Goal: Information Seeking & Learning: Learn about a topic

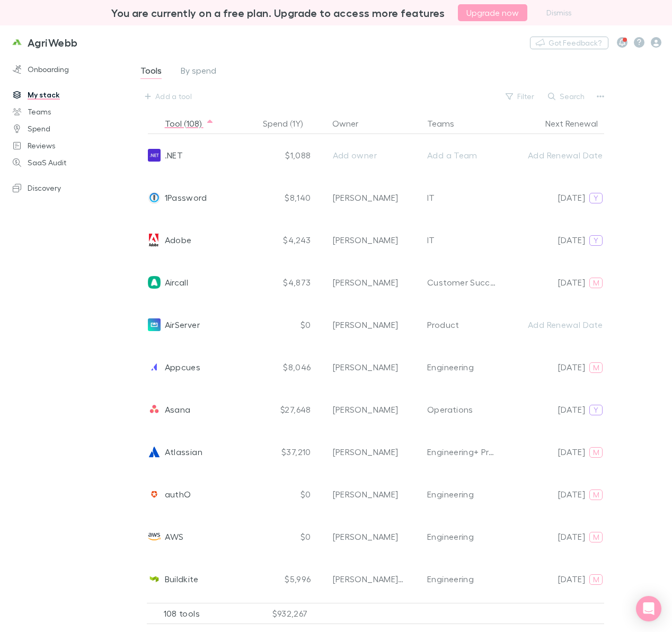
click at [321, 97] on div "Add a tool Filter Search" at bounding box center [373, 96] width 468 height 17
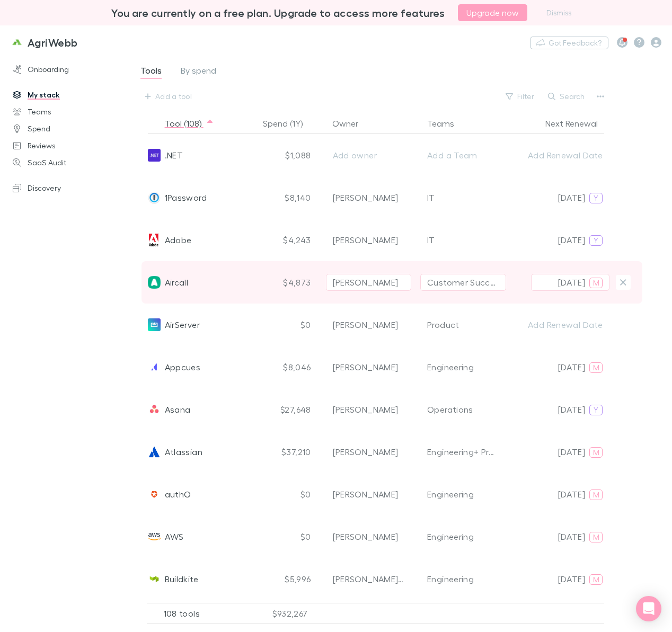
scroll to position [1991, 0]
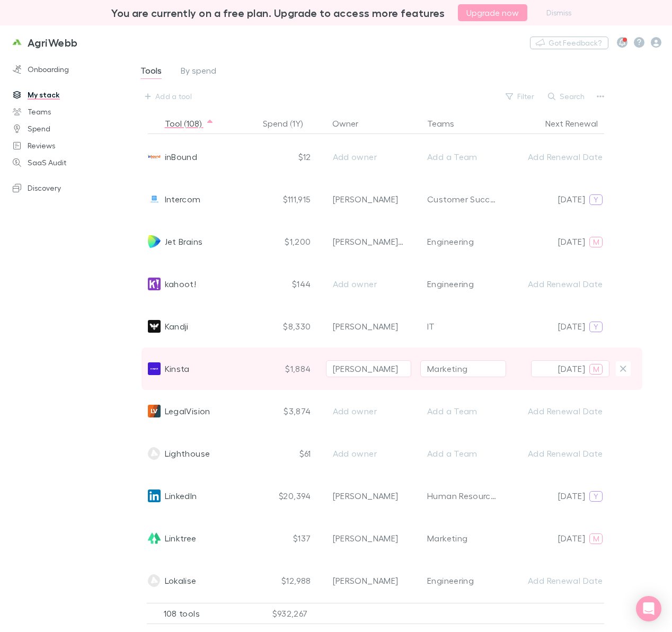
click at [179, 366] on span "Kinsta" at bounding box center [177, 369] width 25 height 42
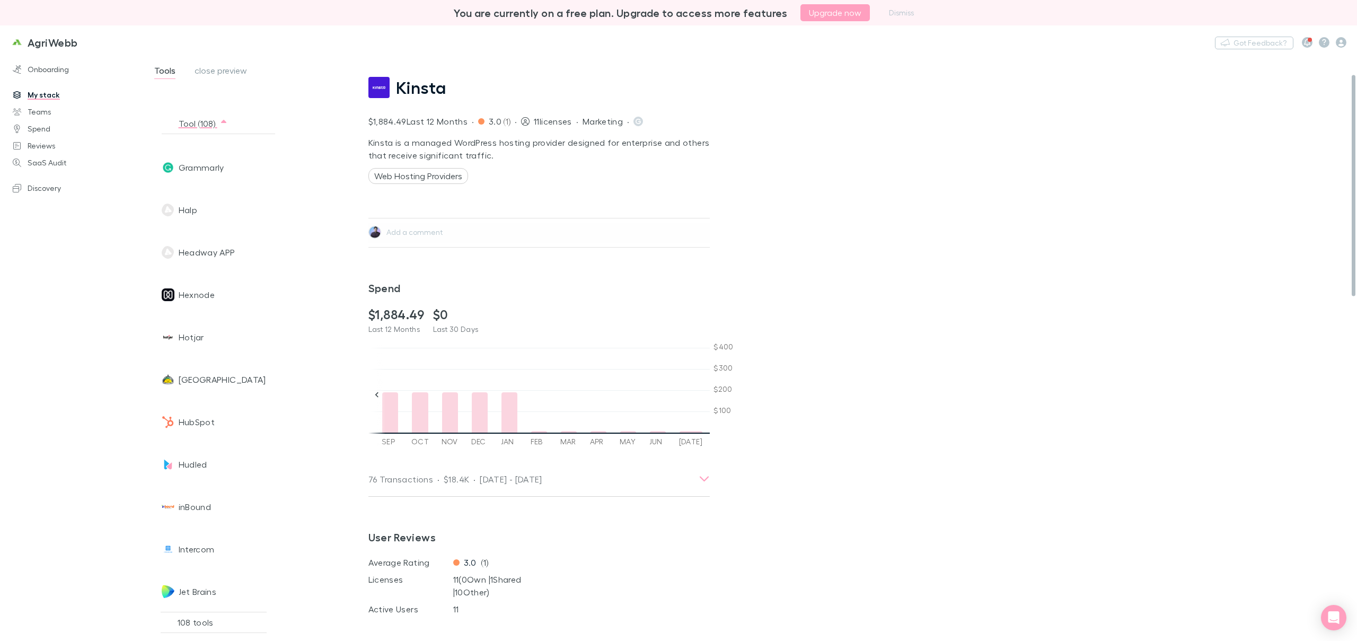
scroll to position [0, 0]
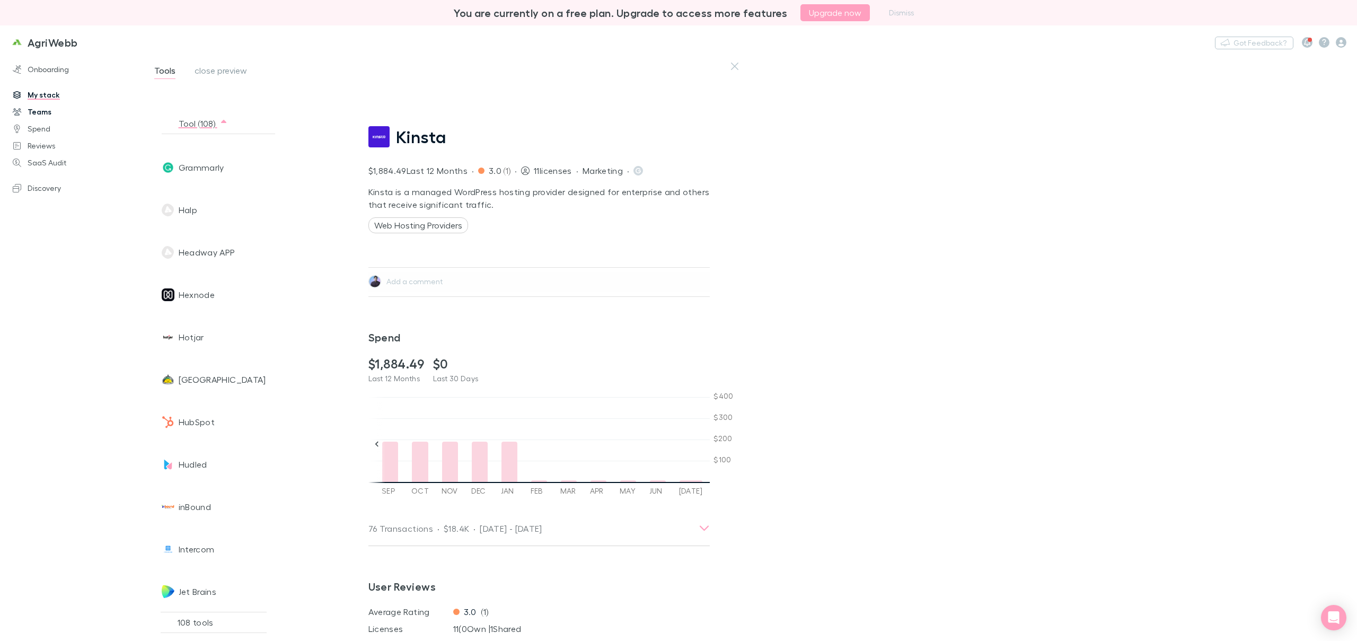
click at [47, 111] on link "Teams" at bounding box center [75, 111] width 146 height 17
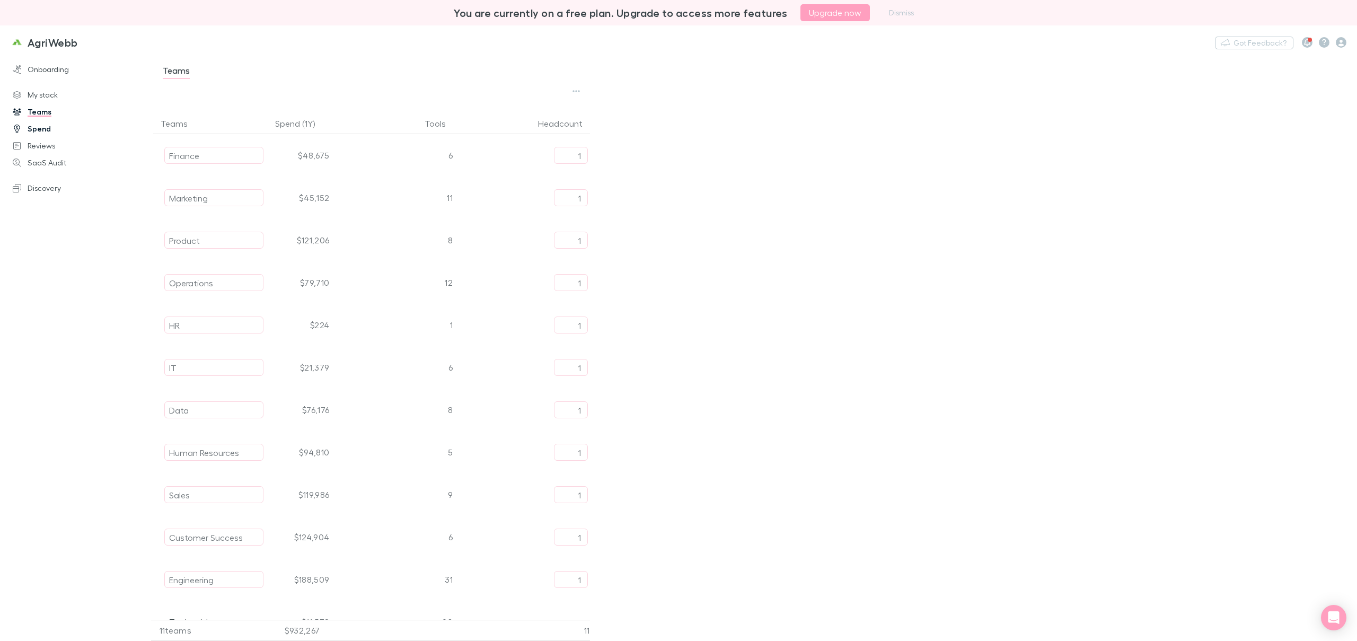
click at [43, 129] on link "Spend" at bounding box center [75, 128] width 146 height 17
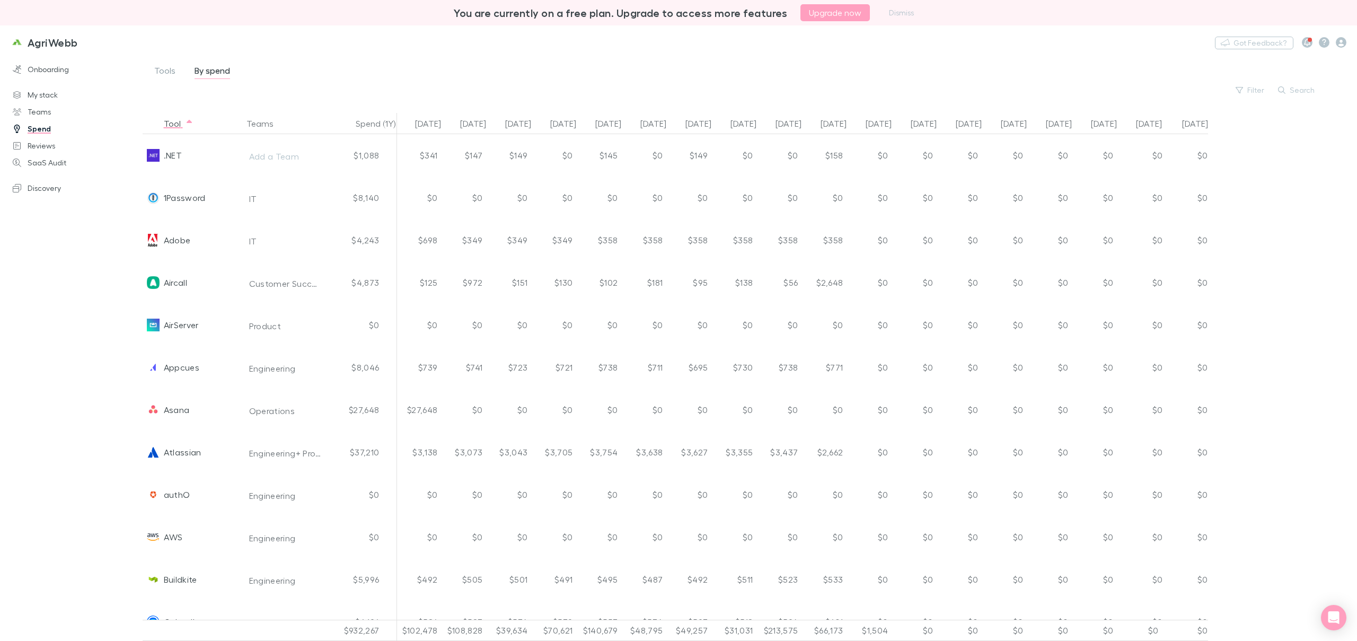
click at [410, 93] on div "Filter Search" at bounding box center [746, 90] width 1187 height 13
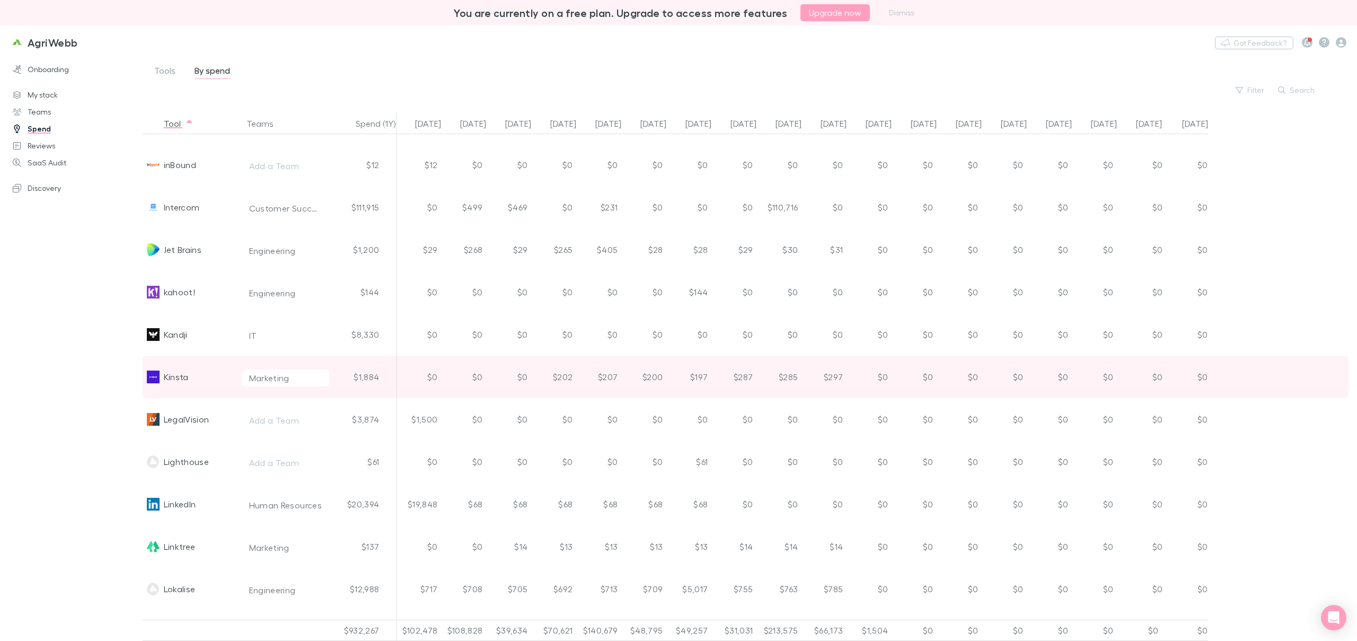
click at [170, 371] on div "Kinsta" at bounding box center [176, 377] width 25 height 42
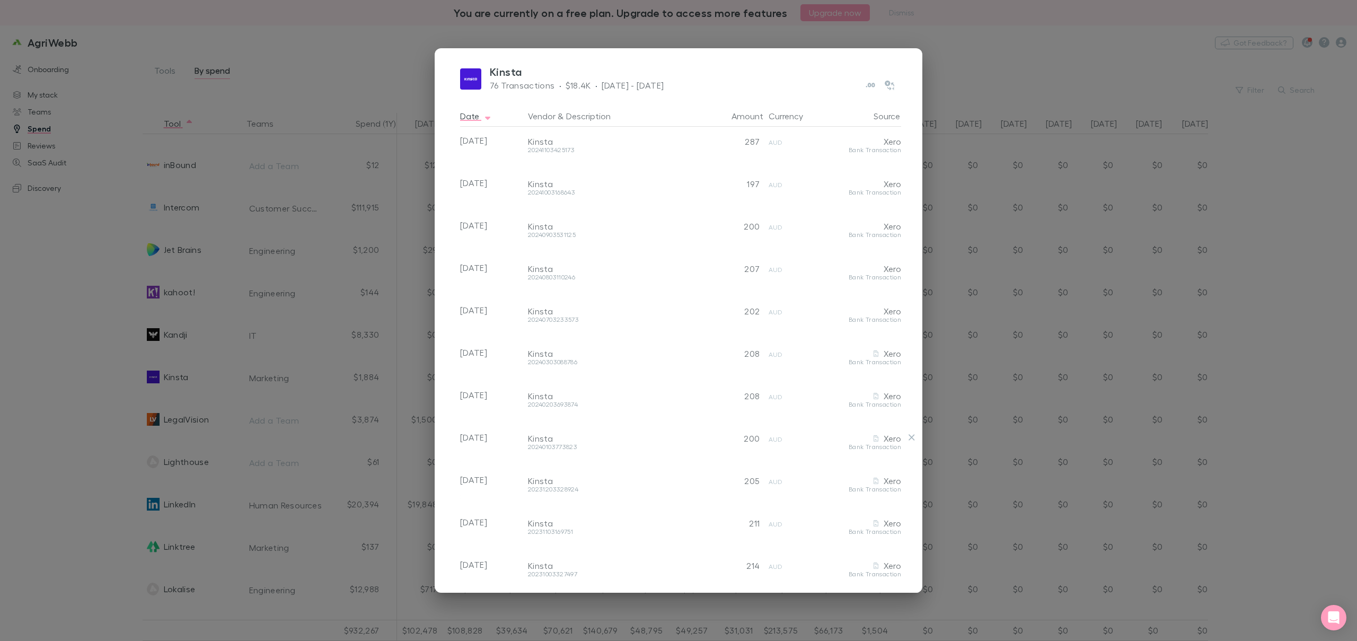
scroll to position [201, 0]
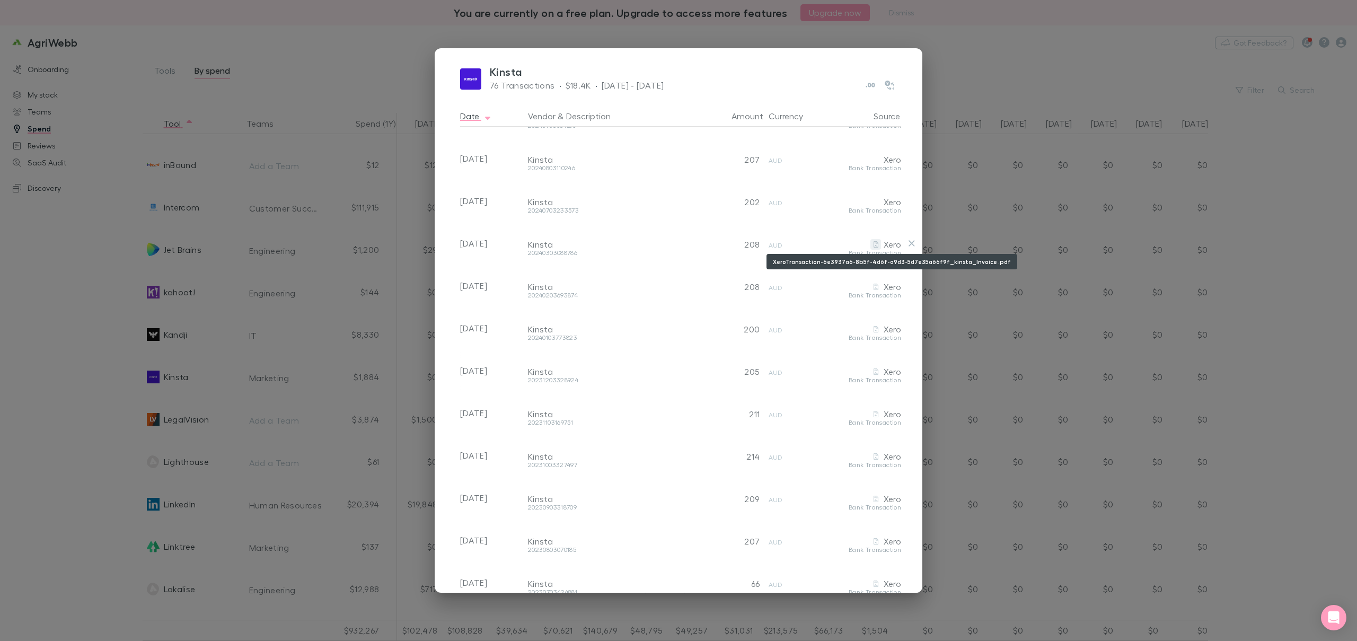
click at [671, 246] on icon "XeroTransaction-6e3937a6-8b5f-4d6f-a9d3-5d7e35a66f9f_kinsta_Invoice .pdf" at bounding box center [875, 244] width 5 height 6
click at [671, 60] on div "Kinsta 76 Transactions · $18.4K · [DATE] - [DATE] Date Vendor & Description Amo…" at bounding box center [679, 320] width 488 height 545
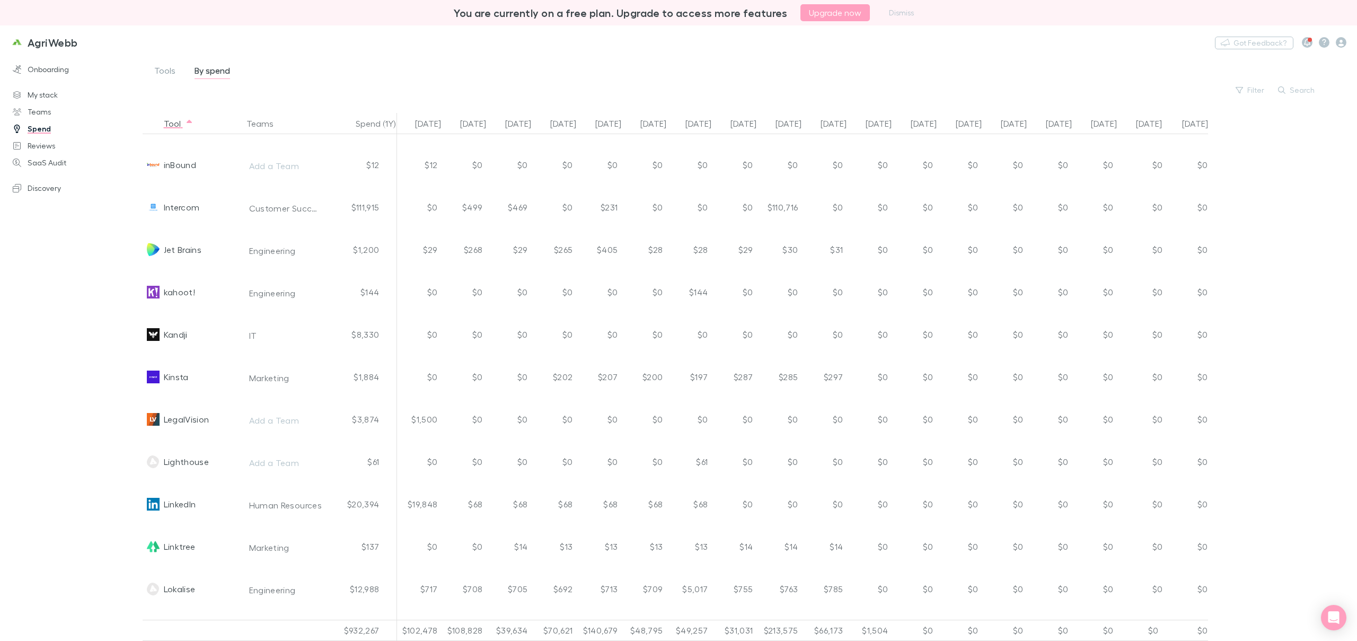
click at [32, 132] on link "Spend" at bounding box center [75, 128] width 146 height 17
click at [489, 91] on div "Filter Search" at bounding box center [746, 90] width 1187 height 13
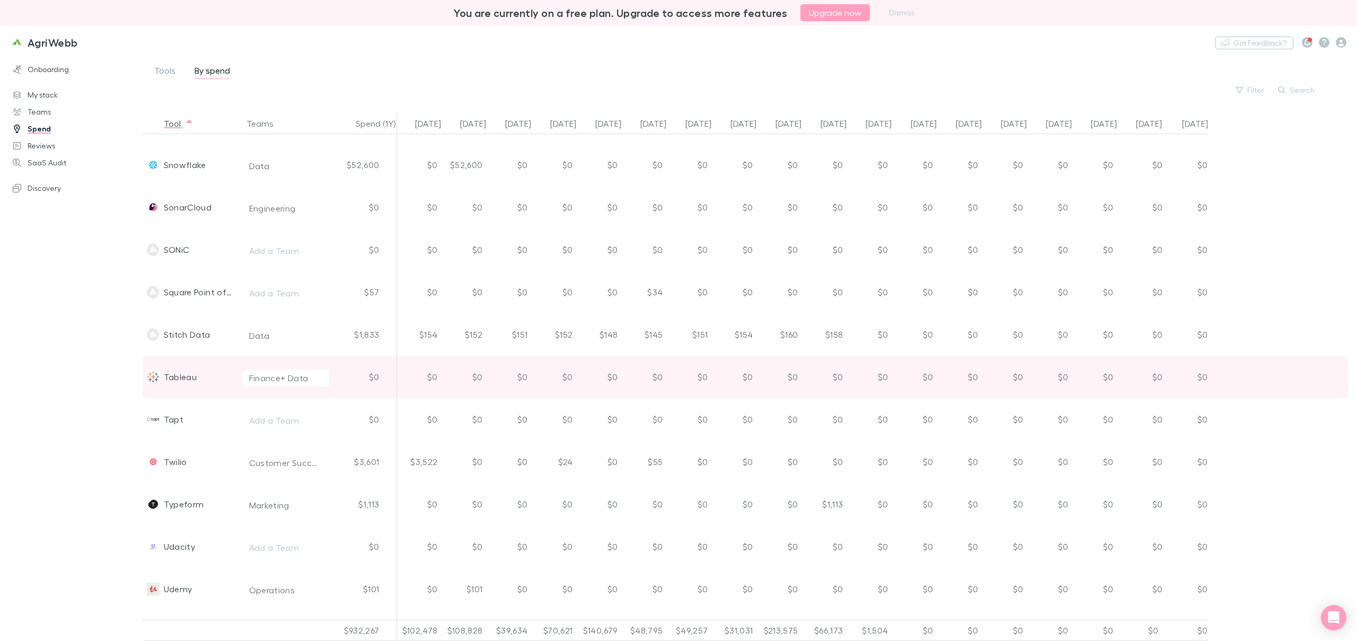
click at [193, 380] on div "Tableau" at bounding box center [180, 377] width 33 height 42
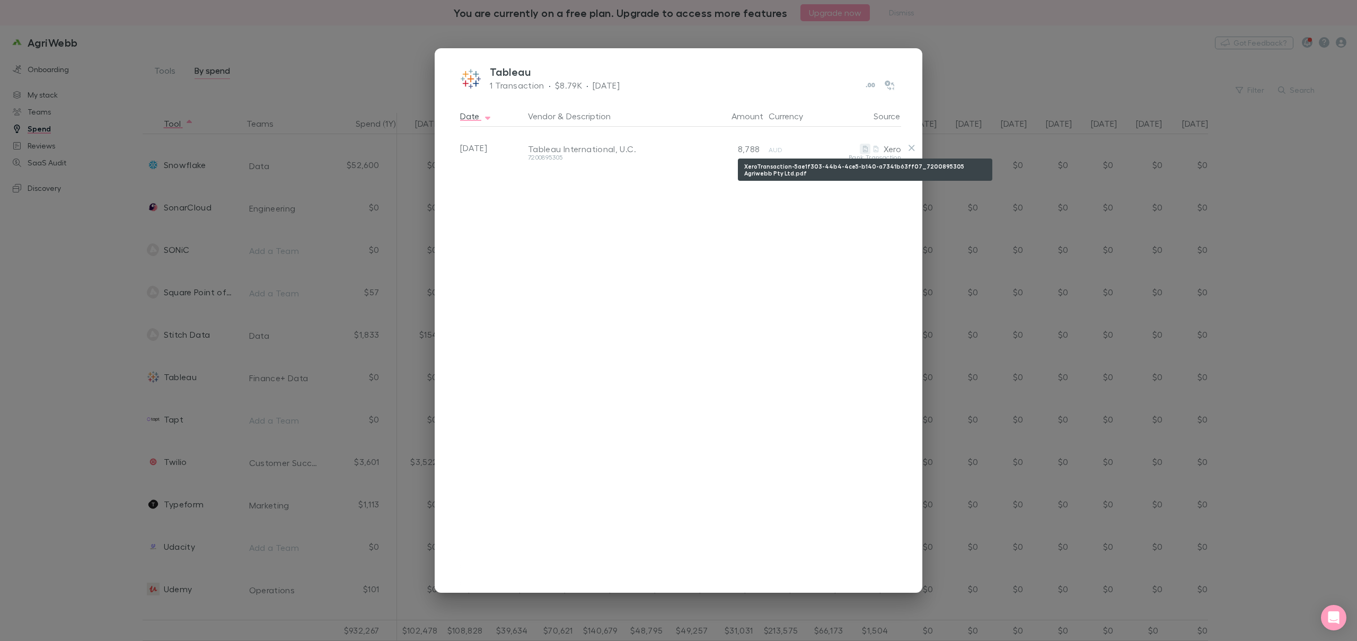
click at [671, 152] on icon "XeroTransaction-5ae1f303-44b4-4ce5-b140-a7341b63ff07_7200895305 Agriwebb Pty Lt…" at bounding box center [865, 149] width 5 height 6
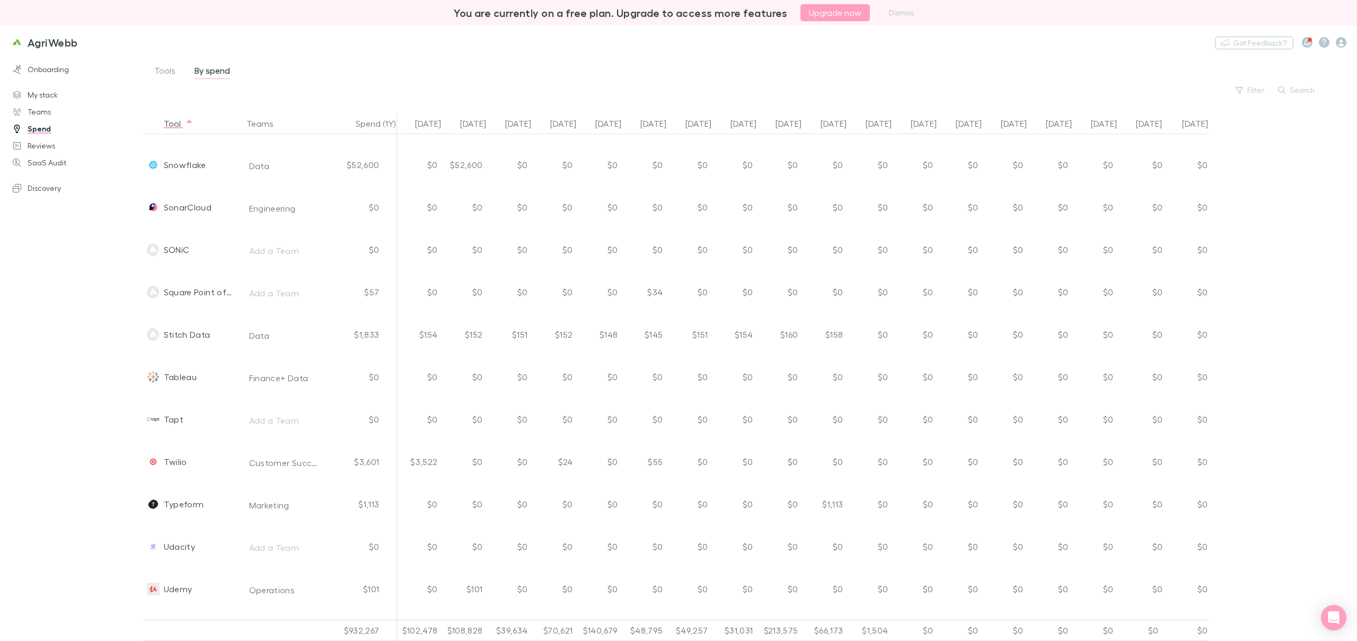
click at [671, 68] on div "Tools By spend Filter Search" at bounding box center [746, 80] width 1187 height 33
